Goal: Task Accomplishment & Management: Manage account settings

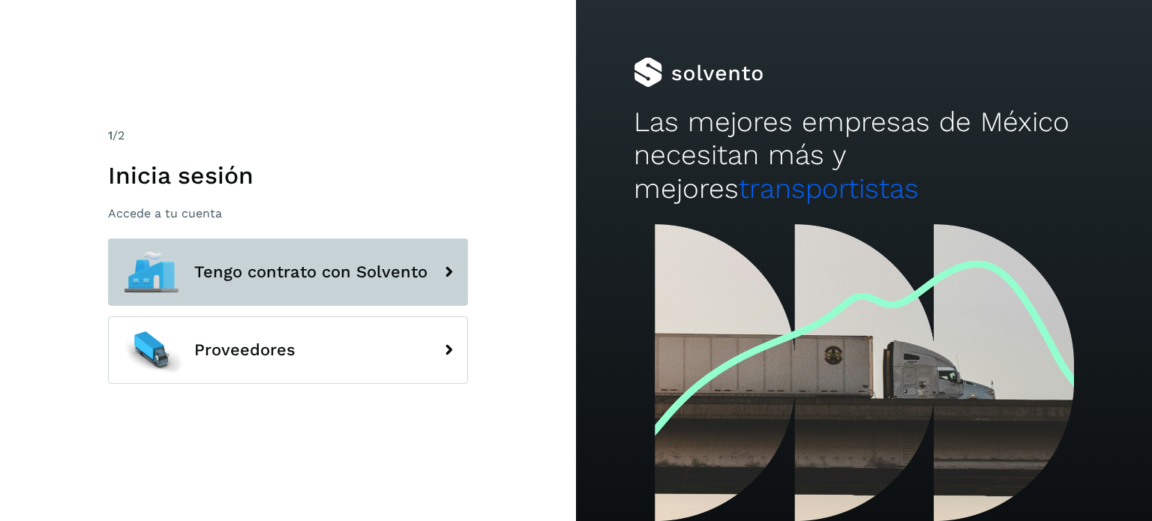
click at [290, 257] on button "Tengo contrato con Solvento" at bounding box center [288, 271] width 360 height 67
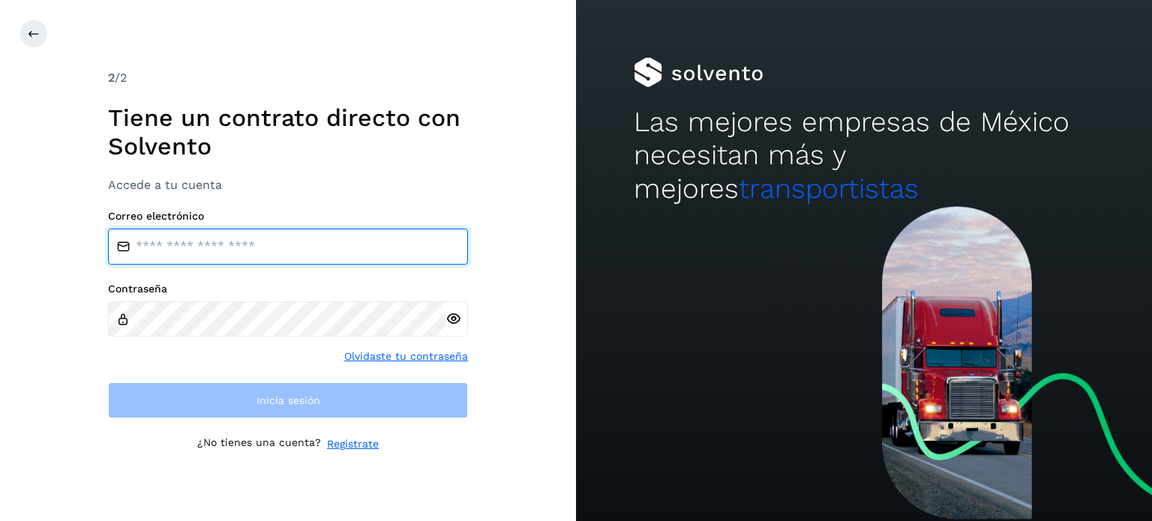
click at [204, 251] on input "email" at bounding box center [288, 247] width 360 height 36
type input "**********"
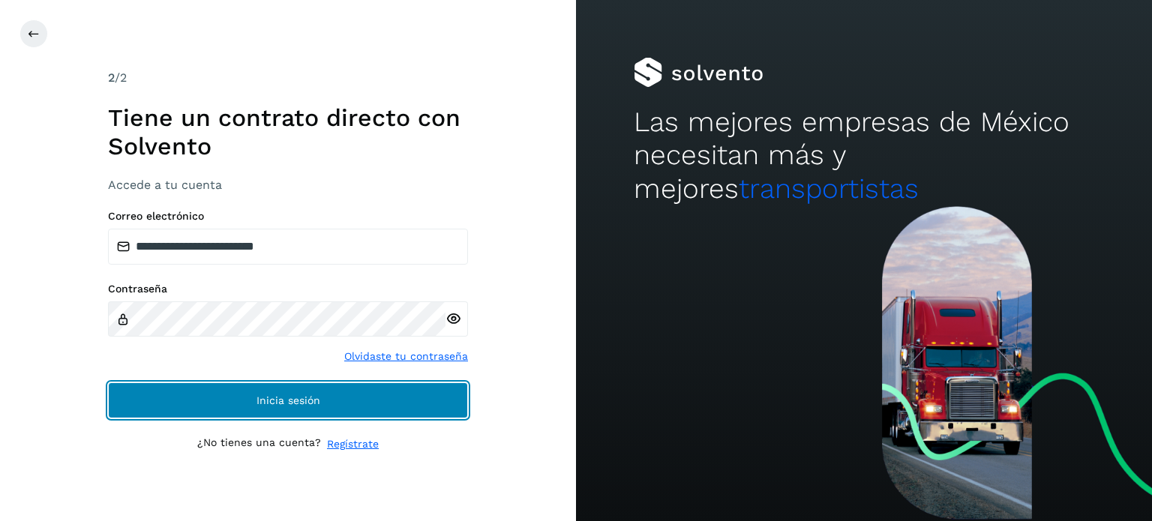
click at [221, 386] on button "Inicia sesión" at bounding box center [288, 400] width 360 height 36
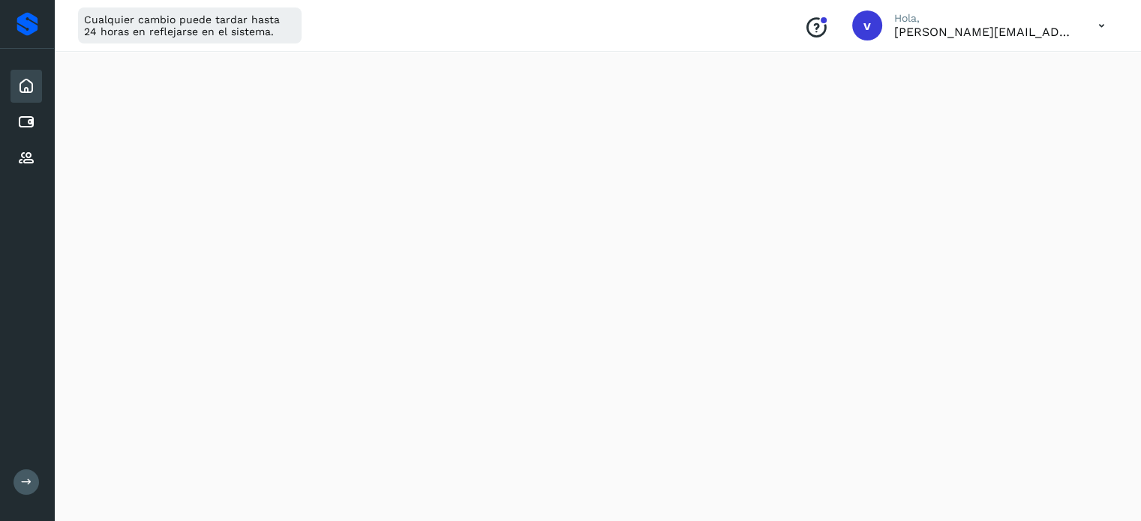
scroll to position [40, 0]
click at [1101, 25] on icon at bounding box center [1101, 25] width 31 height 31
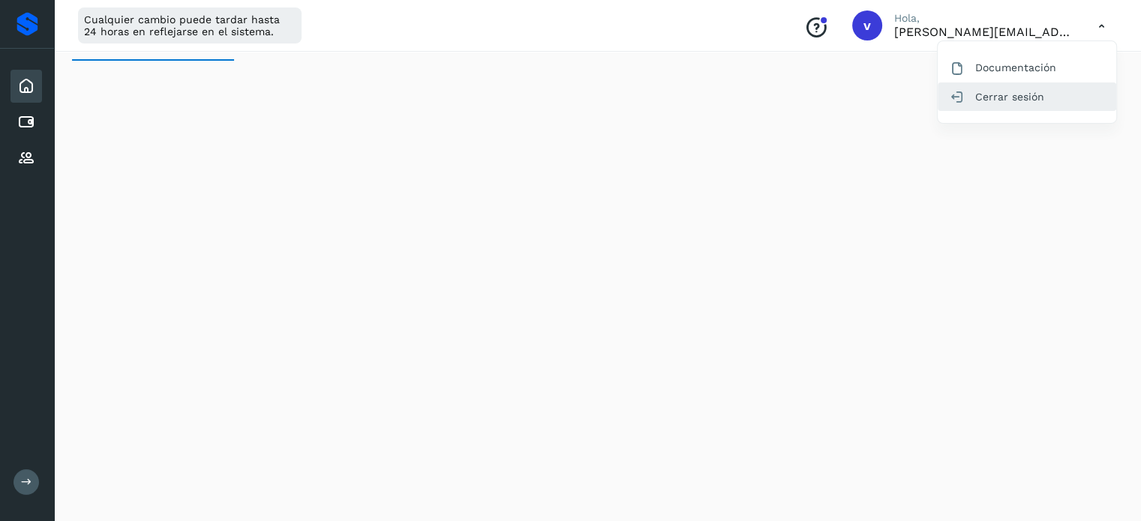
click at [1030, 94] on div "Cerrar sesión" at bounding box center [1026, 96] width 178 height 28
